Goal: Task Accomplishment & Management: Use online tool/utility

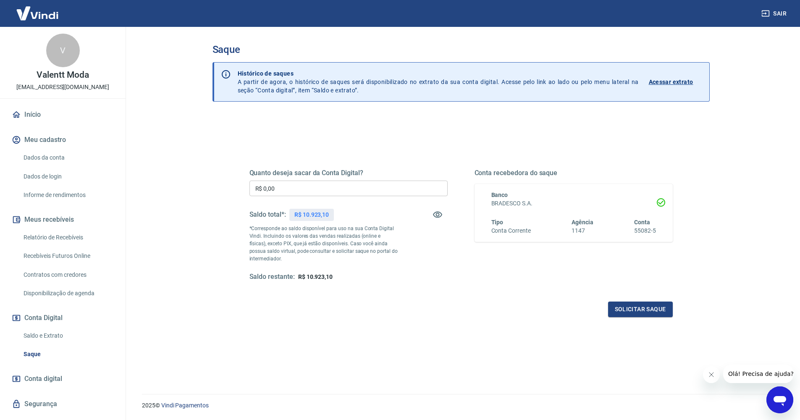
click at [349, 181] on input "R$ 0,00" at bounding box center [348, 189] width 198 height 16
type input "R$ 10.923,10"
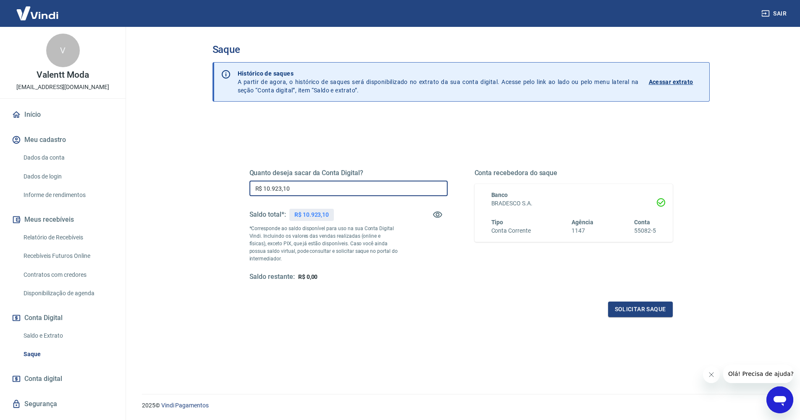
click at [501, 123] on div "Quanto deseja sacar da Conta Digital? R$ 10.923,10 ​ Saldo total*: R$ 10.923,10…" at bounding box center [460, 280] width 497 height 330
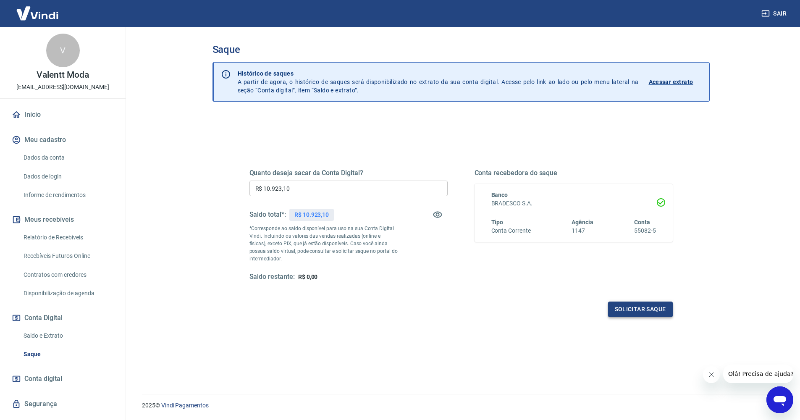
click at [646, 308] on button "Solicitar saque" at bounding box center [640, 309] width 65 height 16
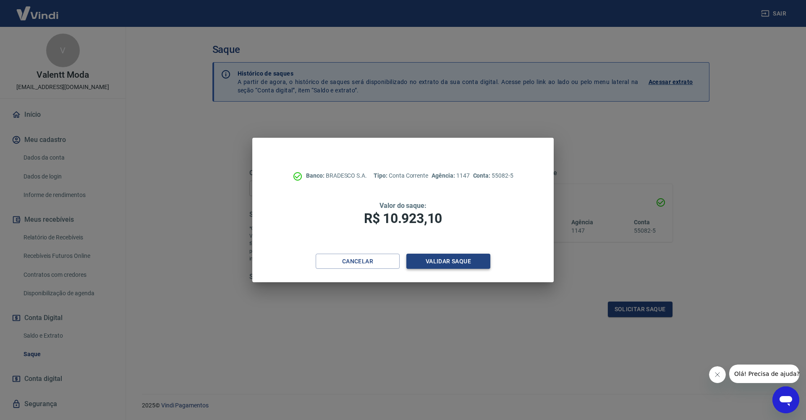
click at [445, 260] on button "Validar saque" at bounding box center [448, 262] width 84 height 16
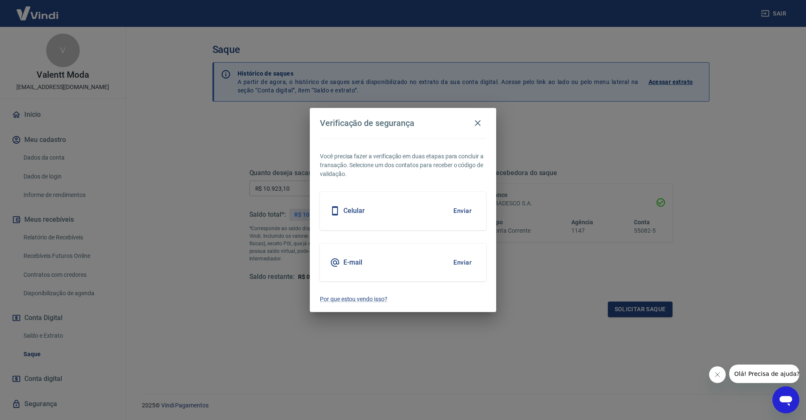
click at [474, 210] on button "Enviar" at bounding box center [462, 211] width 27 height 18
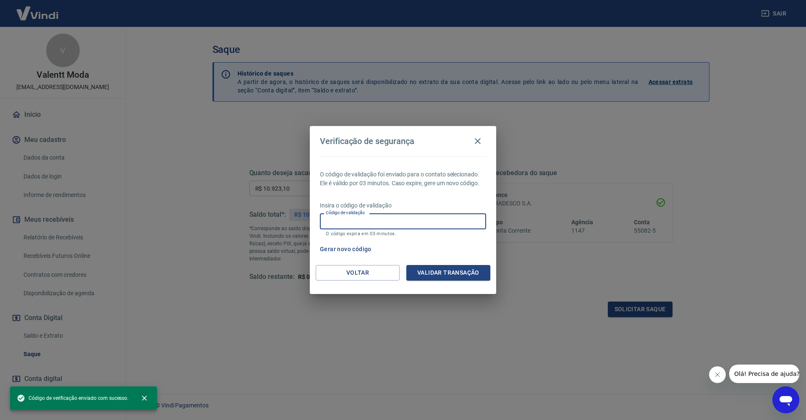
click at [388, 228] on input "Código de validação" at bounding box center [403, 221] width 166 height 16
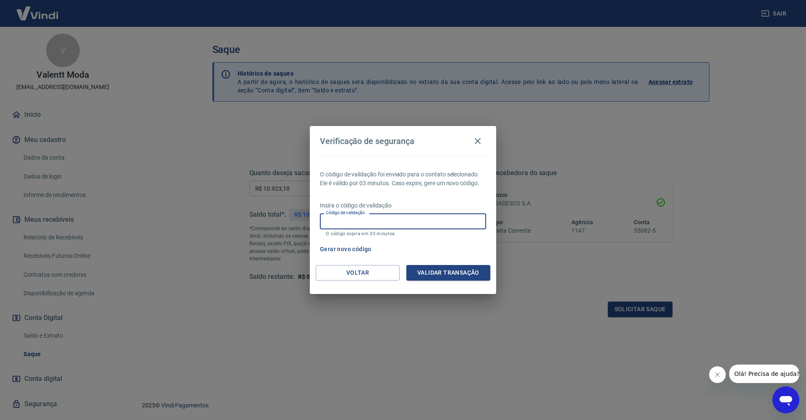
click at [388, 224] on input "Código de validação" at bounding box center [403, 221] width 166 height 16
click at [364, 247] on button "Gerar novo código" at bounding box center [346, 249] width 58 height 16
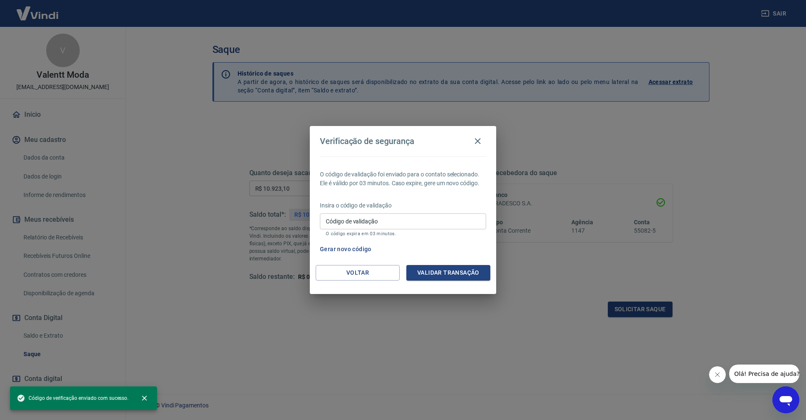
click at [408, 223] on input "Código de validação" at bounding box center [403, 221] width 166 height 16
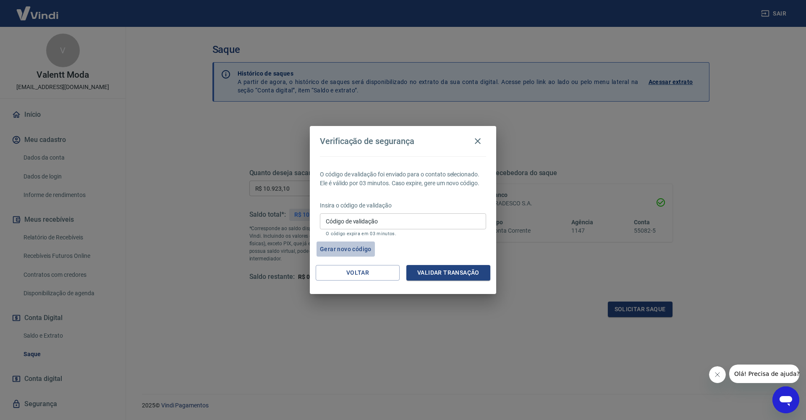
click at [349, 248] on button "Gerar novo código" at bounding box center [346, 249] width 58 height 16
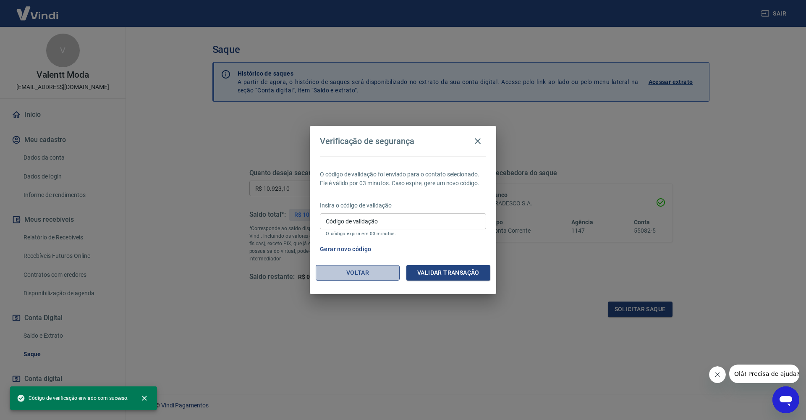
click at [360, 274] on button "Voltar" at bounding box center [358, 273] width 84 height 16
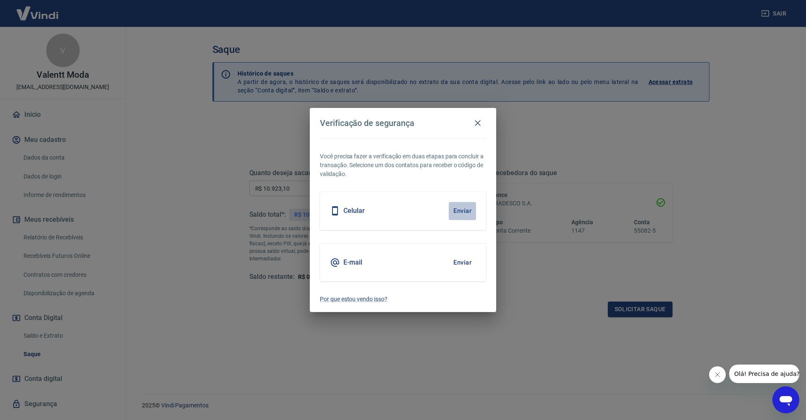
click at [453, 210] on button "Enviar" at bounding box center [462, 211] width 27 height 18
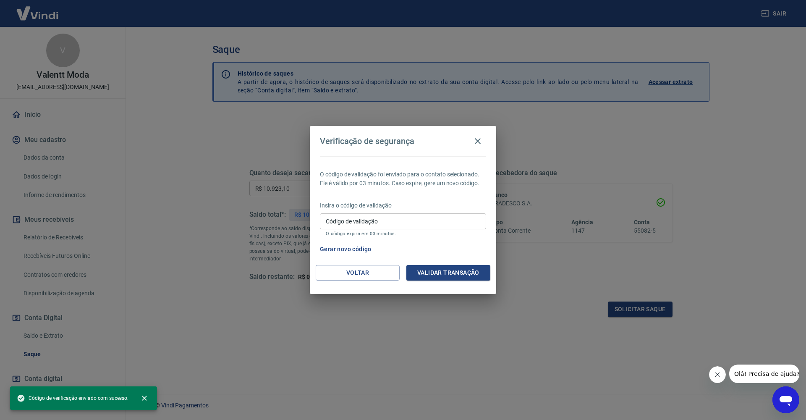
click at [417, 220] on input "Código de validação" at bounding box center [403, 221] width 166 height 16
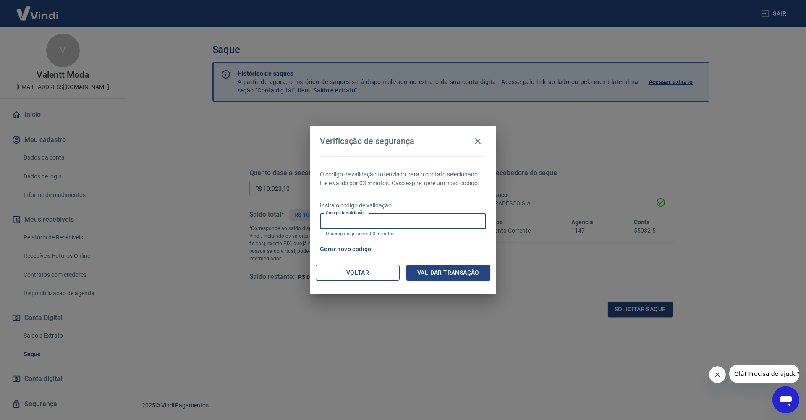
click at [367, 268] on button "Voltar" at bounding box center [358, 273] width 84 height 16
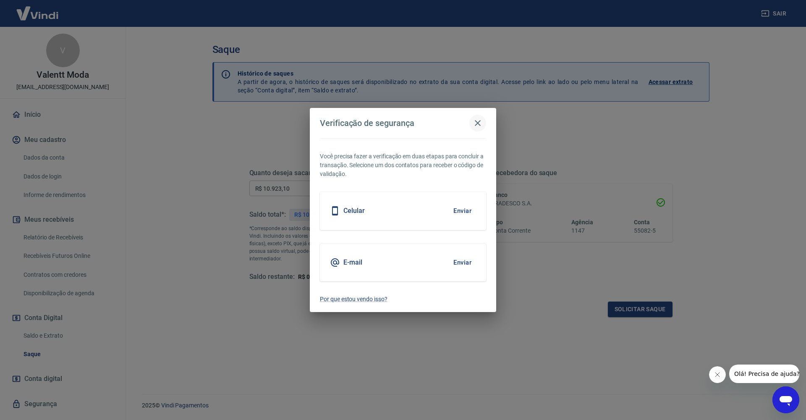
click at [477, 124] on icon "button" at bounding box center [478, 123] width 10 height 10
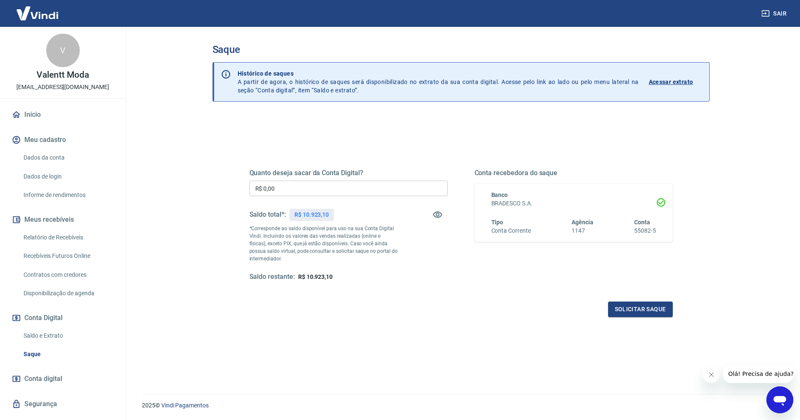
click at [347, 186] on input "R$ 0,00" at bounding box center [348, 189] width 198 height 16
type input "R$ 10.923,10"
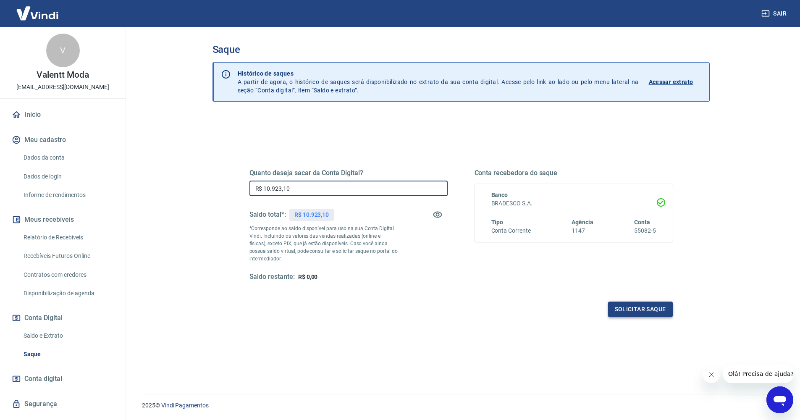
click at [632, 314] on button "Solicitar saque" at bounding box center [640, 309] width 65 height 16
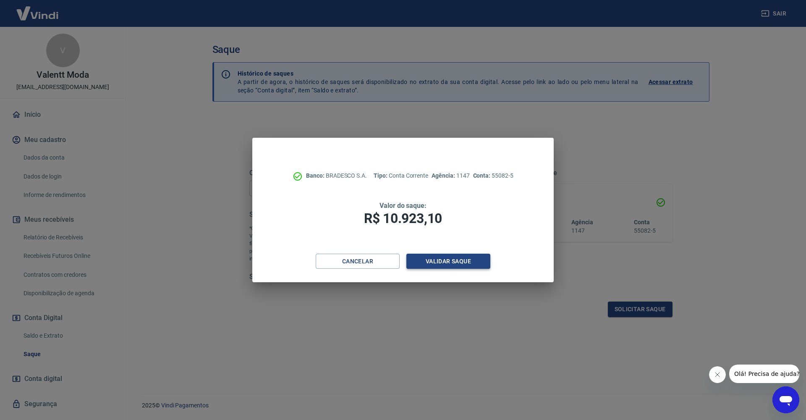
click at [459, 264] on button "Validar saque" at bounding box center [448, 262] width 84 height 16
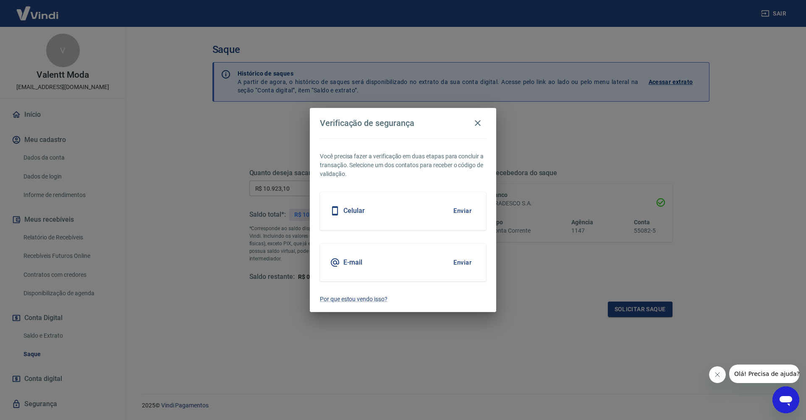
click at [470, 213] on button "Enviar" at bounding box center [462, 211] width 27 height 18
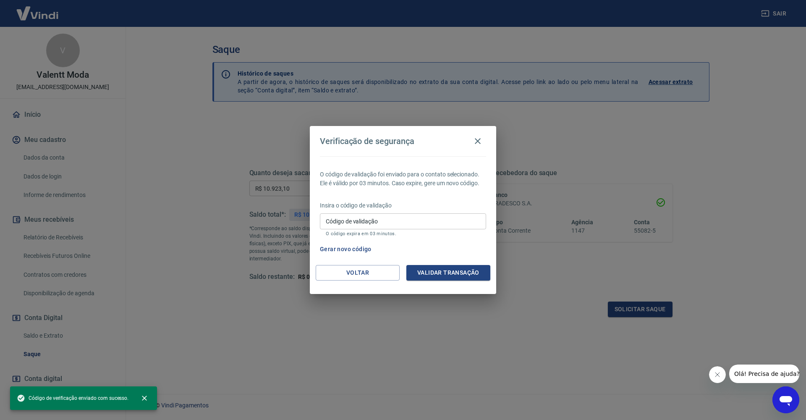
click at [369, 225] on input "Código de validação" at bounding box center [403, 221] width 166 height 16
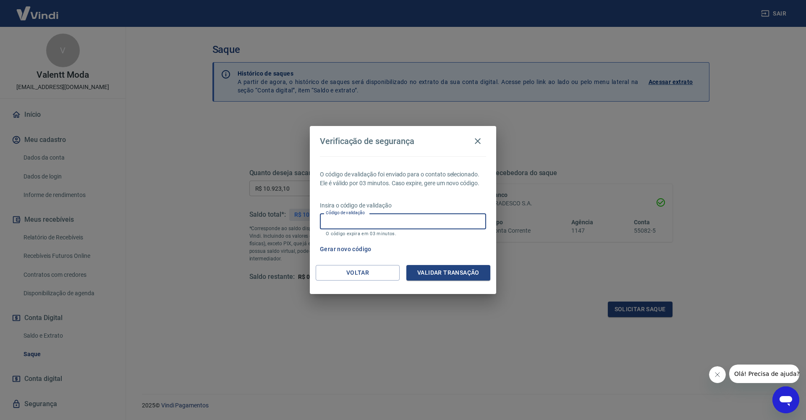
click at [359, 249] on button "Gerar novo código" at bounding box center [346, 249] width 58 height 16
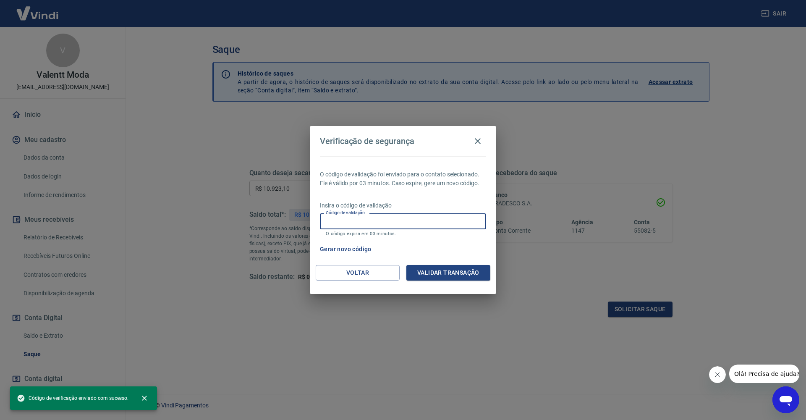
click at [362, 228] on input "Código de validação" at bounding box center [403, 221] width 166 height 16
